Goal: Task Accomplishment & Management: Manage account settings

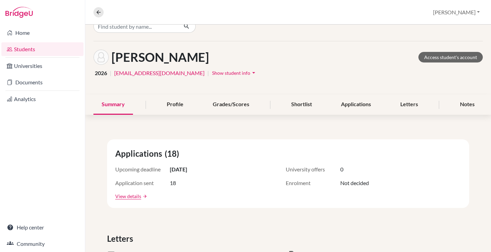
scroll to position [7, 0]
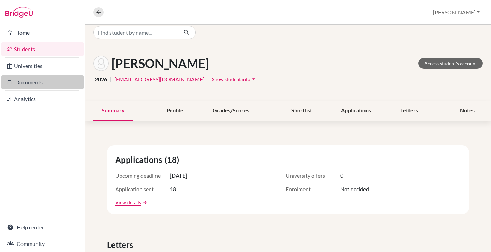
click at [33, 82] on link "Documents" at bounding box center [42, 82] width 82 height 14
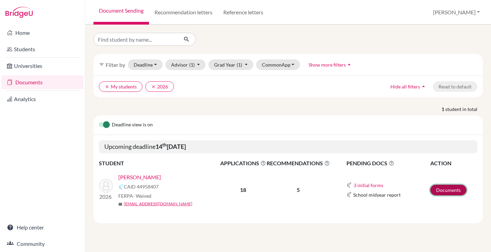
click at [444, 189] on link "Documents" at bounding box center [448, 189] width 36 height 11
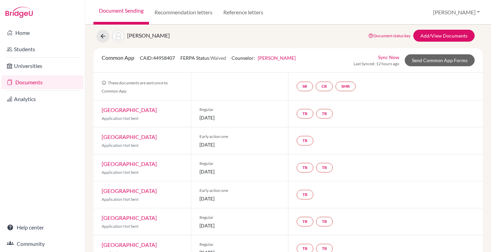
scroll to position [12, 0]
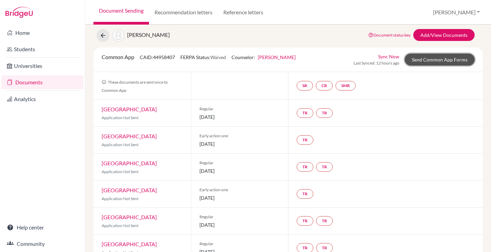
click at [446, 62] on link "Send Common App Forms" at bounding box center [440, 60] width 70 height 12
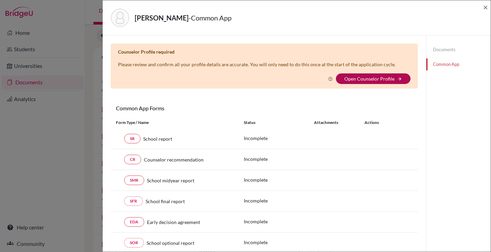
click at [391, 76] on link "Open Counselor Profile" at bounding box center [369, 79] width 50 height 6
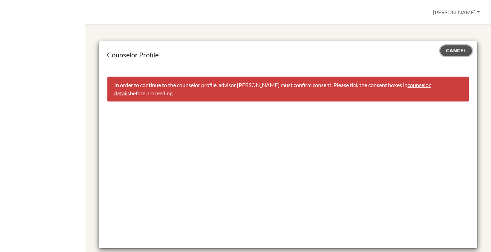
click at [457, 54] on button "Cancel" at bounding box center [456, 50] width 32 height 11
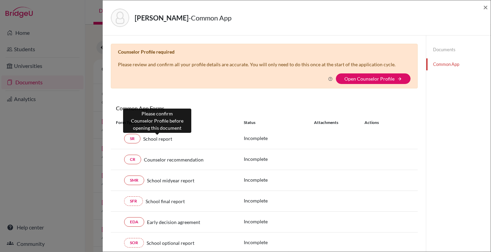
click at [152, 140] on span "School report" at bounding box center [157, 138] width 29 height 7
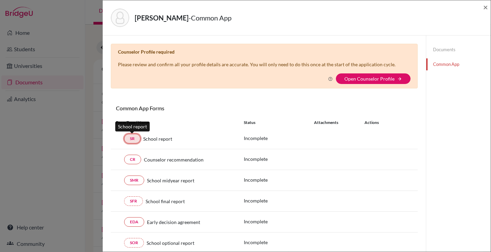
click at [127, 138] on link "SR" at bounding box center [132, 139] width 16 height 10
click at [133, 138] on link "SR" at bounding box center [132, 139] width 16 height 10
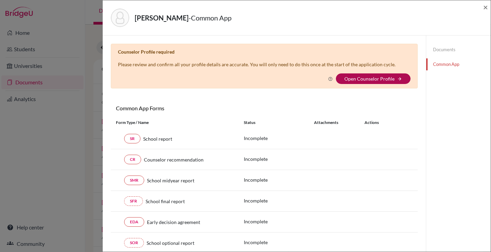
click at [385, 78] on link "Open Counselor Profile" at bounding box center [369, 79] width 50 height 6
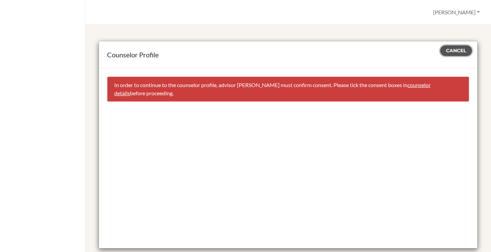
click at [449, 52] on span "Cancel" at bounding box center [456, 50] width 20 height 6
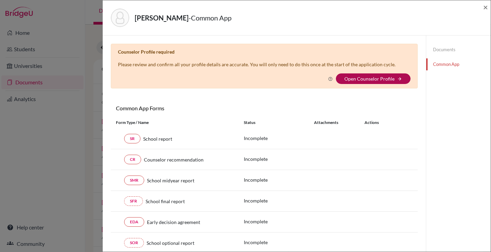
click at [373, 78] on link "Open Counselor Profile" at bounding box center [369, 79] width 50 height 6
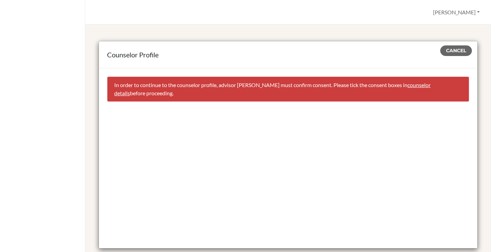
click at [424, 86] on link "counselor details" at bounding box center [272, 89] width 316 height 15
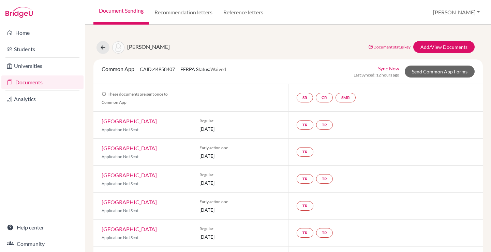
select select "468643"
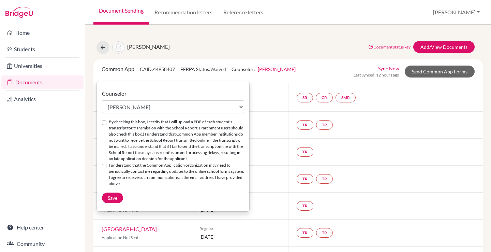
click at [103, 121] on input "By checking this box, I certify that I will upload a PDF of each student’s tran…" at bounding box center [104, 122] width 4 height 4
checkbox input "true"
click at [105, 164] on input "I understand that the Common Application organization may need to periodically …" at bounding box center [104, 166] width 4 height 4
checkbox input "true"
click at [108, 198] on span "Save" at bounding box center [113, 198] width 10 height 6
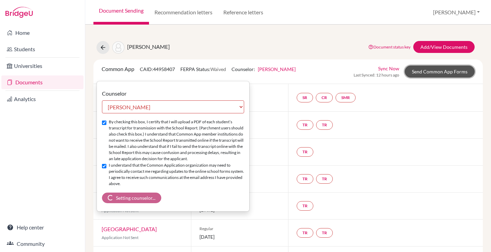
click at [434, 73] on link "Send Common App Forms" at bounding box center [440, 71] width 70 height 12
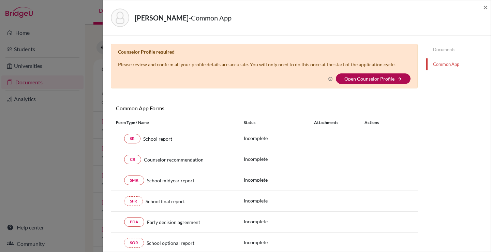
click at [373, 78] on link "Open Counselor Profile" at bounding box center [369, 79] width 50 height 6
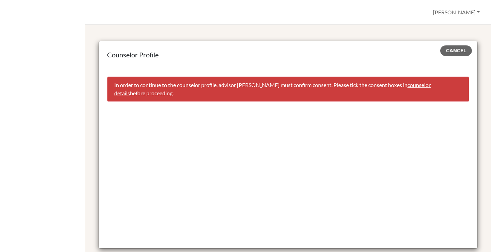
click at [431, 84] on link "counselor details" at bounding box center [272, 89] width 316 height 15
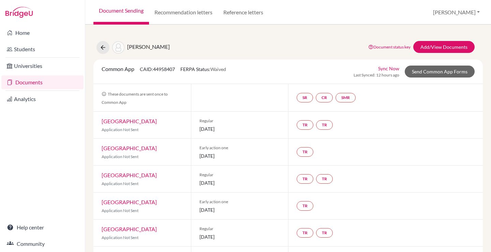
select select "468643"
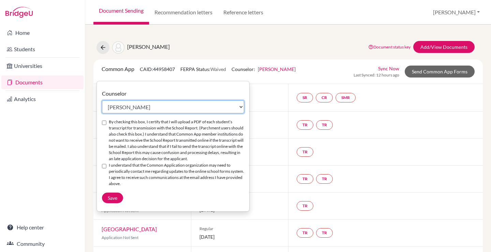
click at [171, 108] on select "Select counselor [PERSON_NAME] de [PERSON_NAME] [PERSON_NAME] Duduk [PERSON_NAM…" at bounding box center [173, 106] width 142 height 13
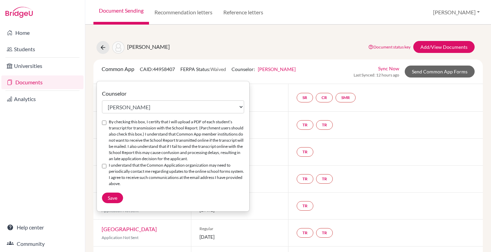
click at [105, 124] on input "By checking this box, I certify that I will upload a PDF of each student’s tran…" at bounding box center [104, 122] width 4 height 4
checkbox input "true"
click at [104, 164] on input "I understand that the Common Application organization may need to periodically …" at bounding box center [104, 166] width 4 height 4
checkbox input "true"
click at [115, 198] on span "Save" at bounding box center [113, 198] width 10 height 6
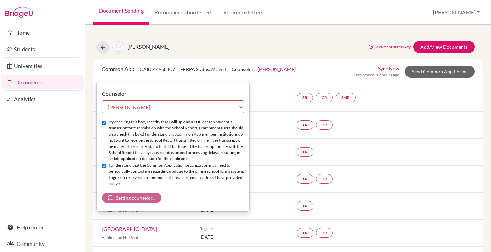
click at [269, 113] on div "Regular [DATE]" at bounding box center [240, 125] width 98 height 27
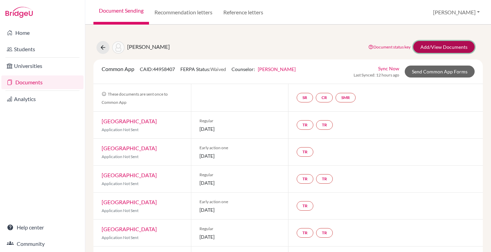
click at [434, 43] on link "Add/View Documents" at bounding box center [443, 47] width 61 height 12
